Goal: Transaction & Acquisition: Purchase product/service

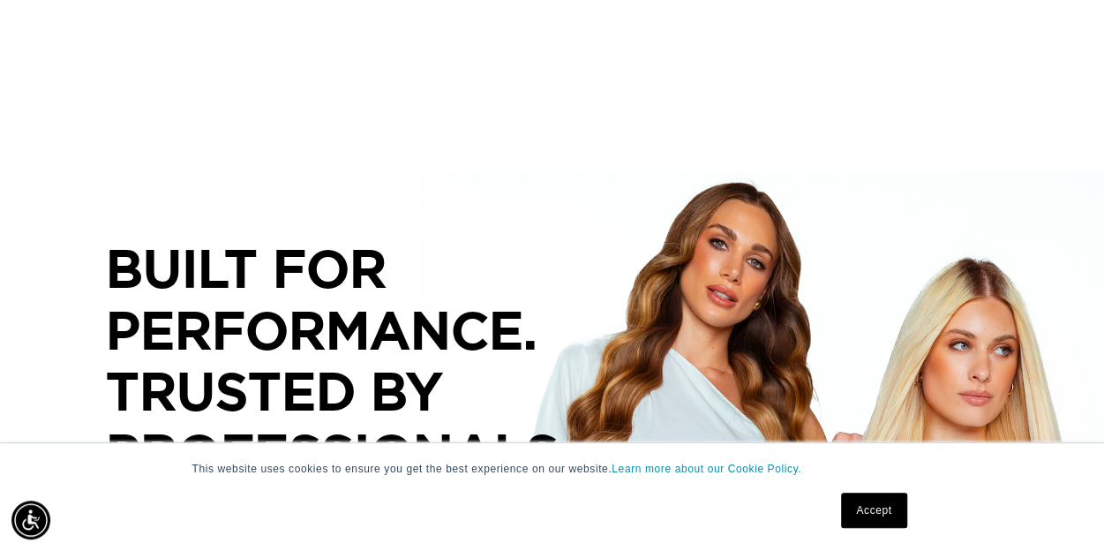
click at [874, 522] on link "Accept" at bounding box center [873, 509] width 65 height 35
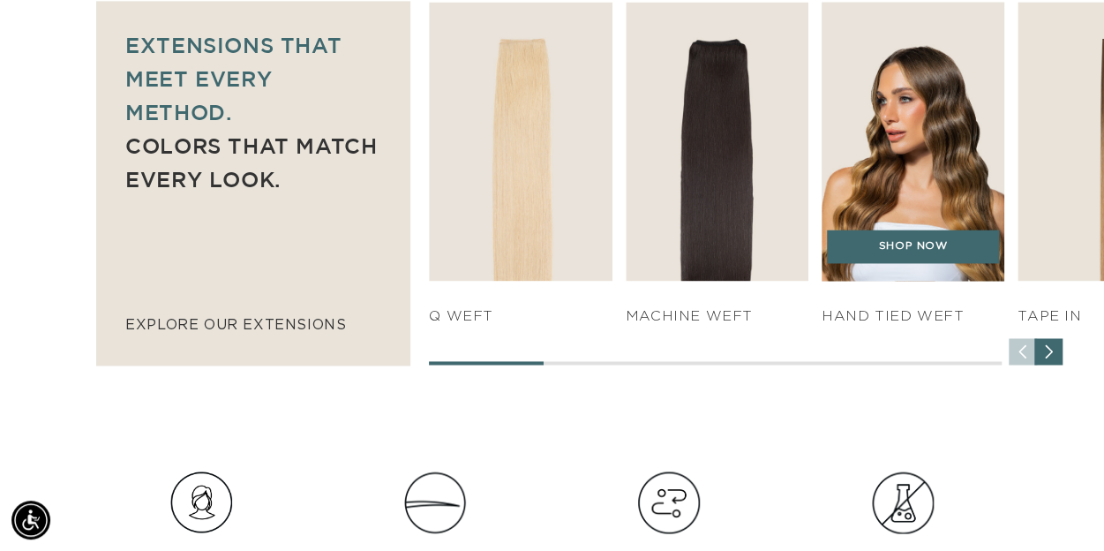
scroll to position [0, 978]
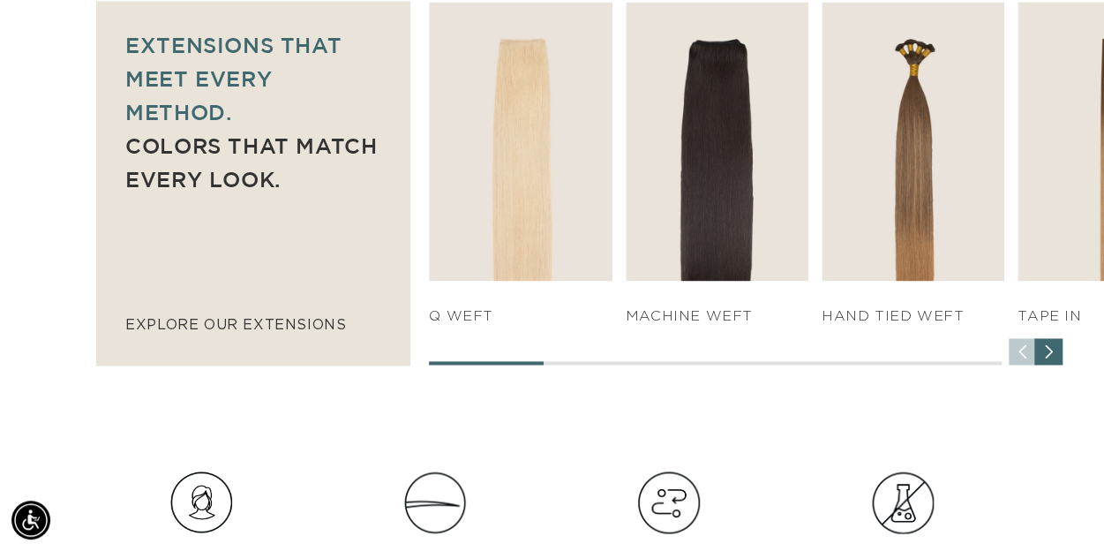
drag, startPoint x: 533, startPoint y: 361, endPoint x: 583, endPoint y: 360, distance: 50.3
click at [583, 361] on div at bounding box center [715, 363] width 573 height 4
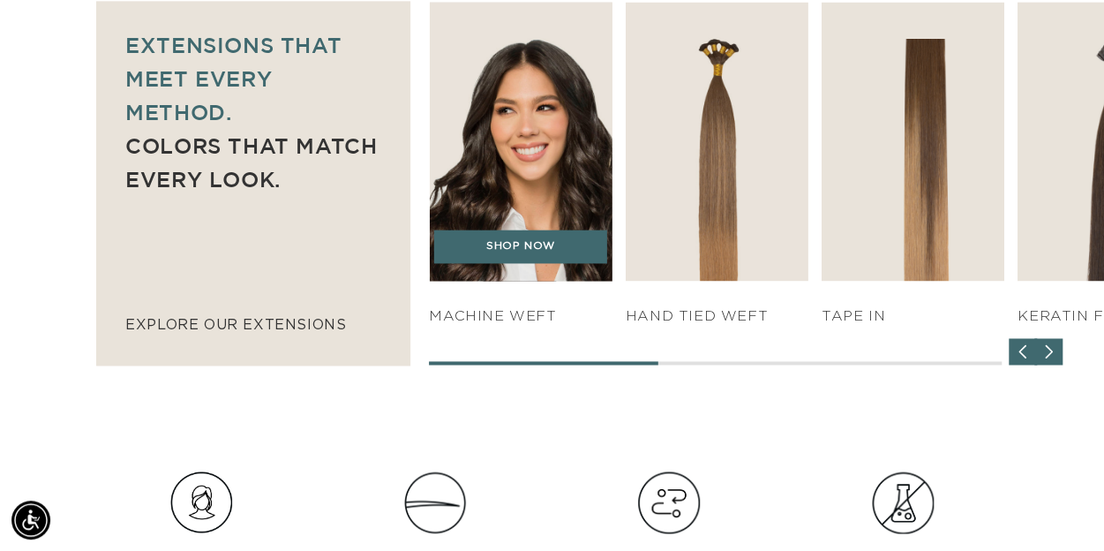
scroll to position [0, 1956]
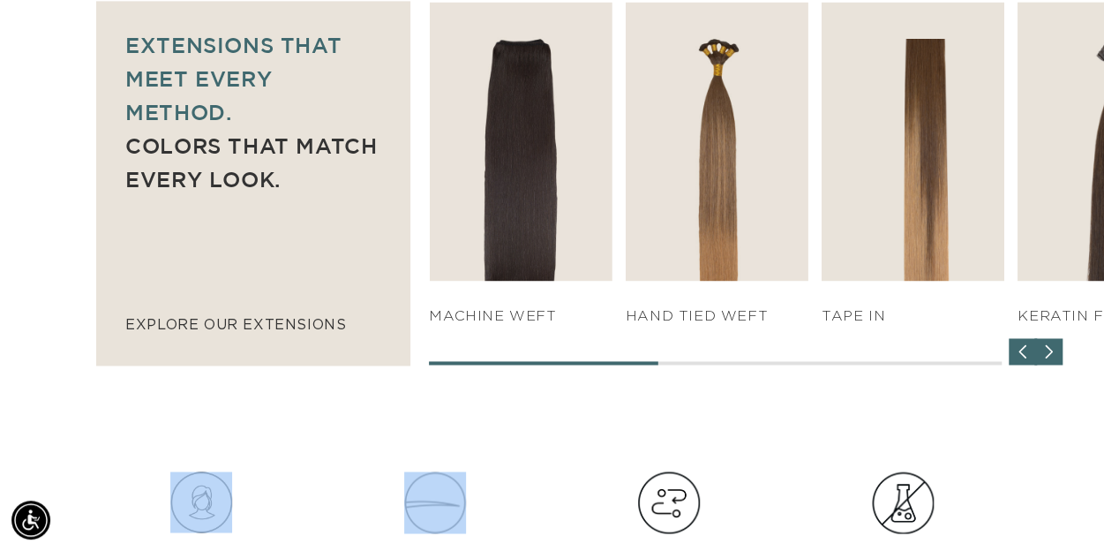
drag, startPoint x: 559, startPoint y: 358, endPoint x: 367, endPoint y: 383, distance: 193.1
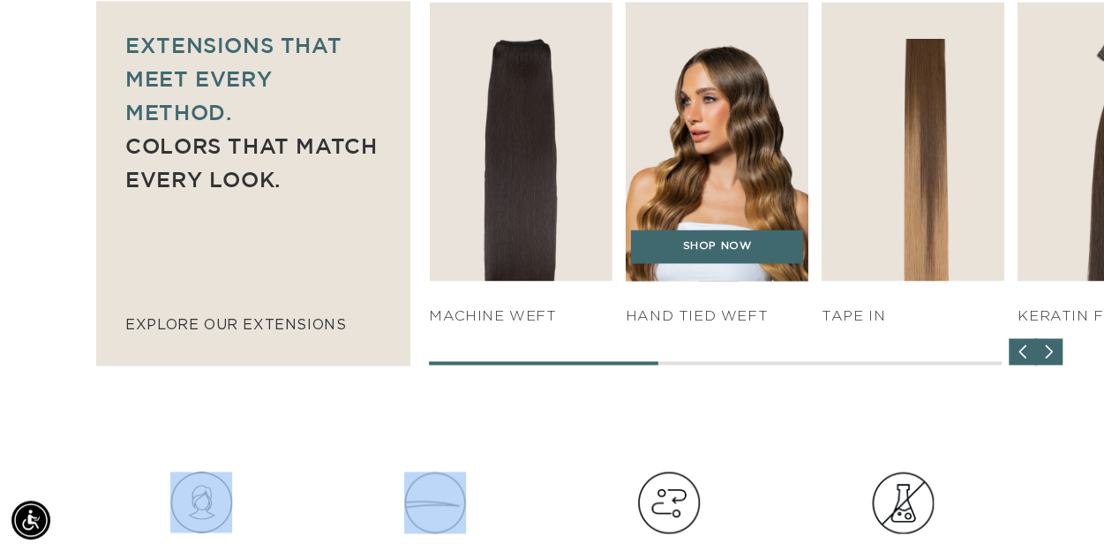
click at [764, 163] on img "3 / 7" at bounding box center [716, 141] width 192 height 293
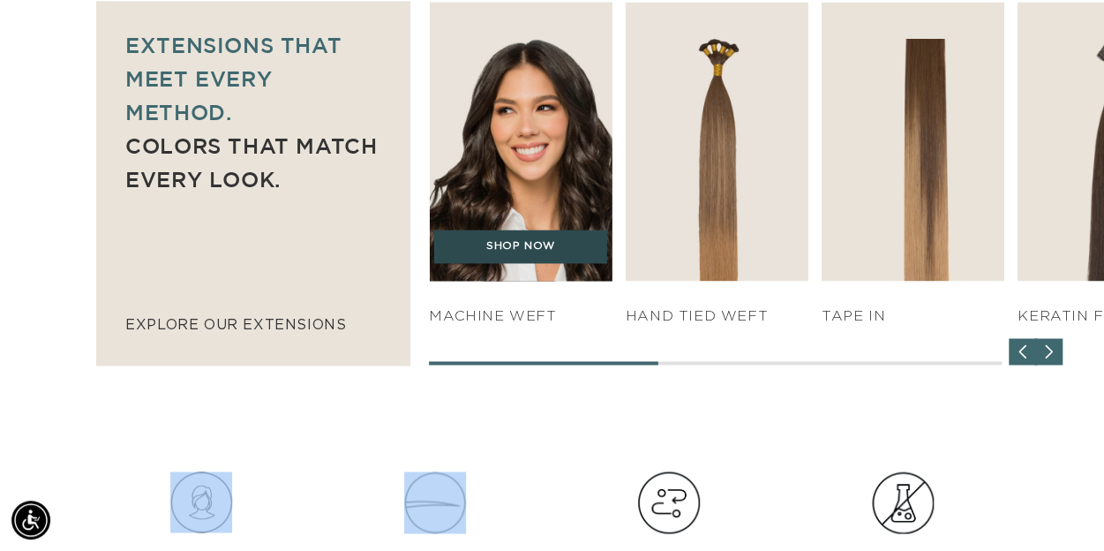
click at [507, 245] on link "SHOP NOW" at bounding box center [520, 246] width 173 height 34
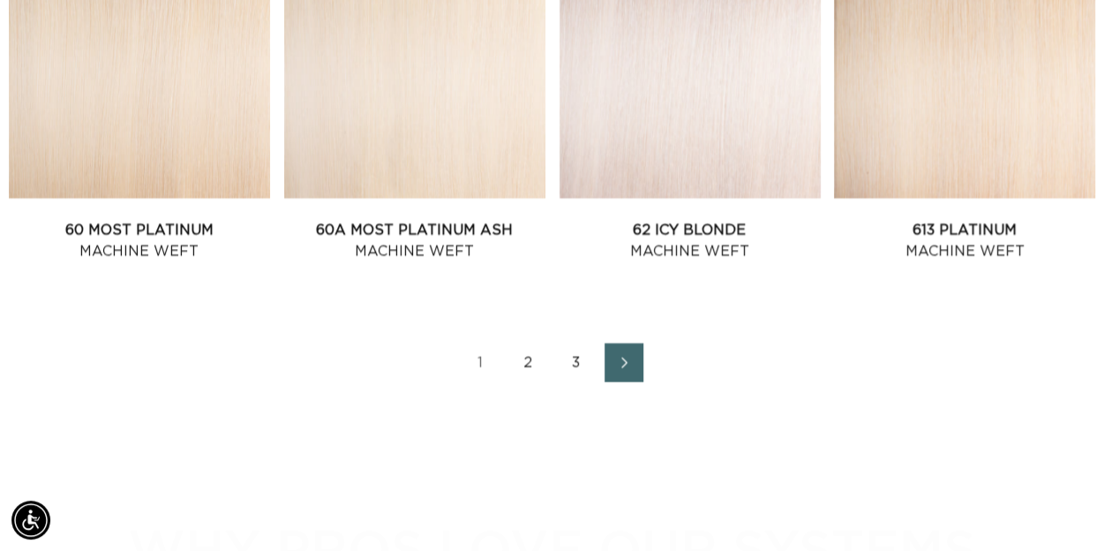
scroll to position [0, 978]
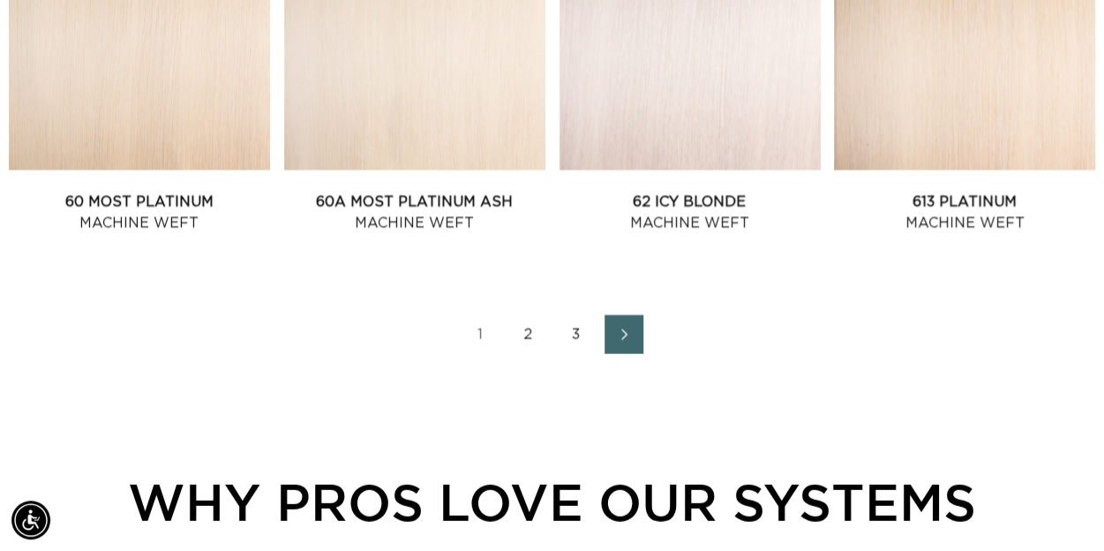
click at [526, 336] on link "2" at bounding box center [528, 334] width 39 height 39
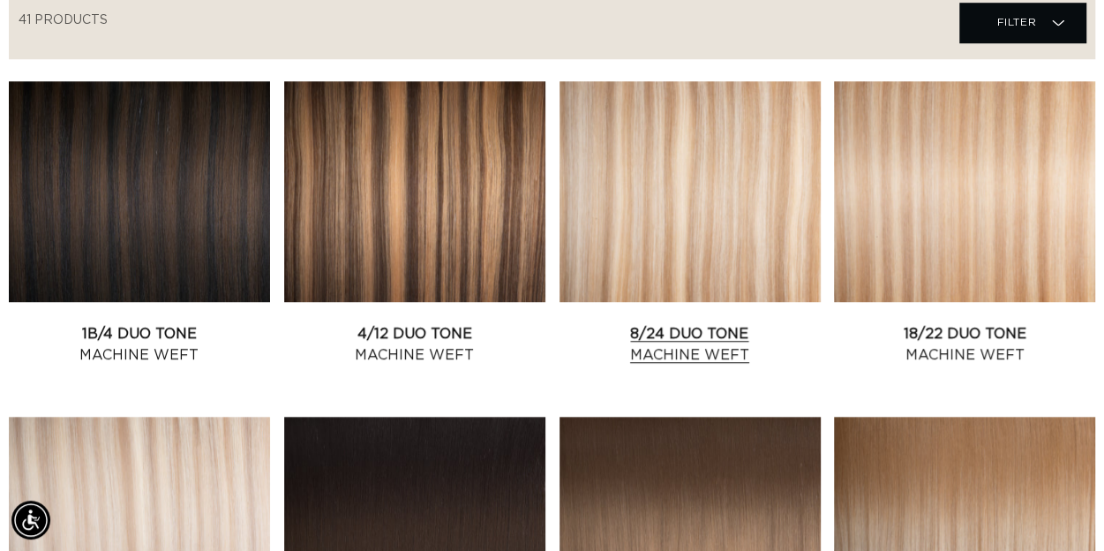
scroll to position [618, 0]
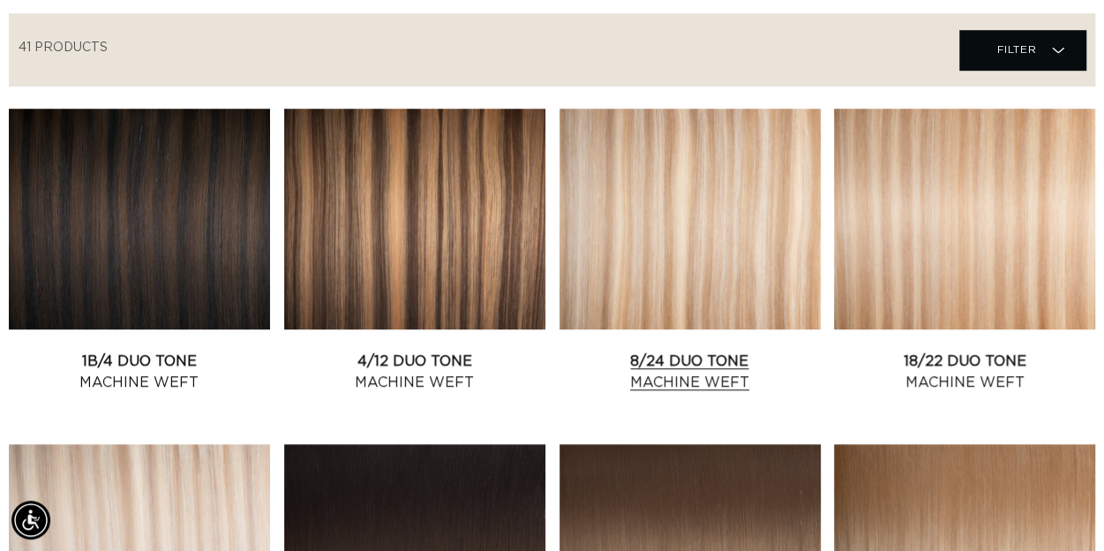
click at [725, 350] on link "8/24 Duo Tone Machine Weft" at bounding box center [689, 371] width 261 height 42
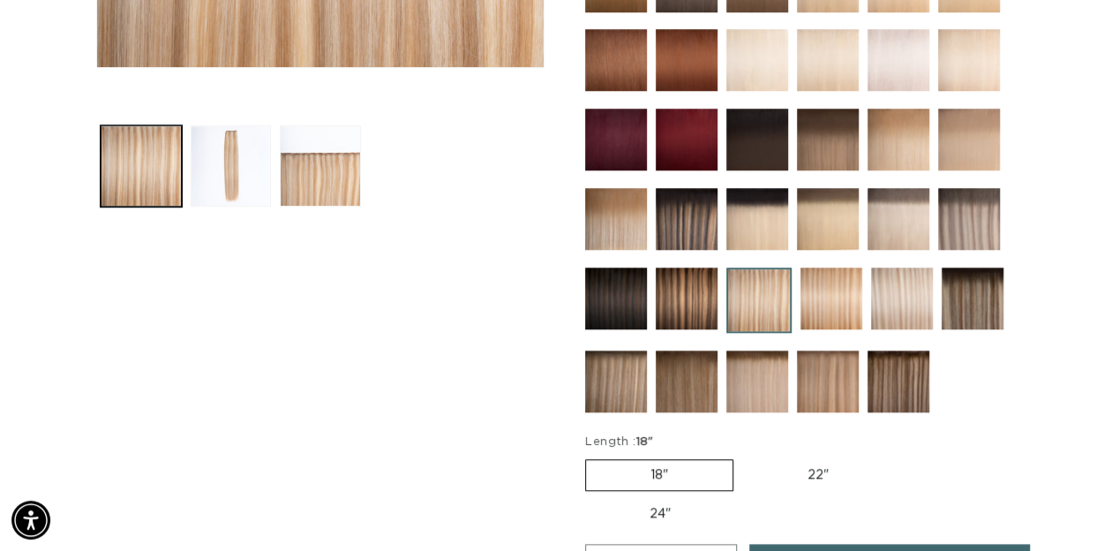
scroll to position [618, 0]
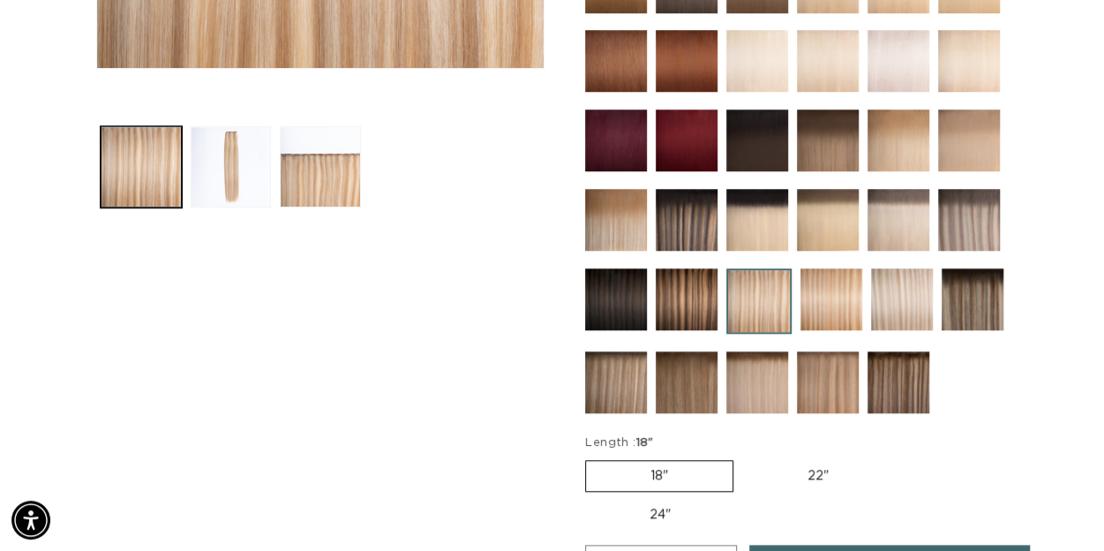
click at [897, 226] on img at bounding box center [898, 220] width 62 height 62
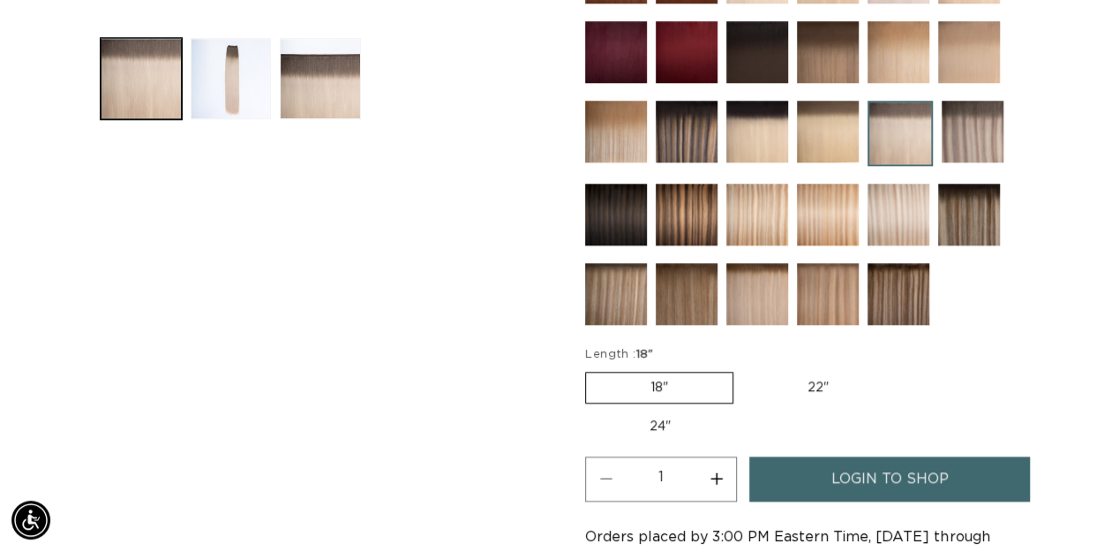
scroll to position [0, 1956]
